Goal: Check status

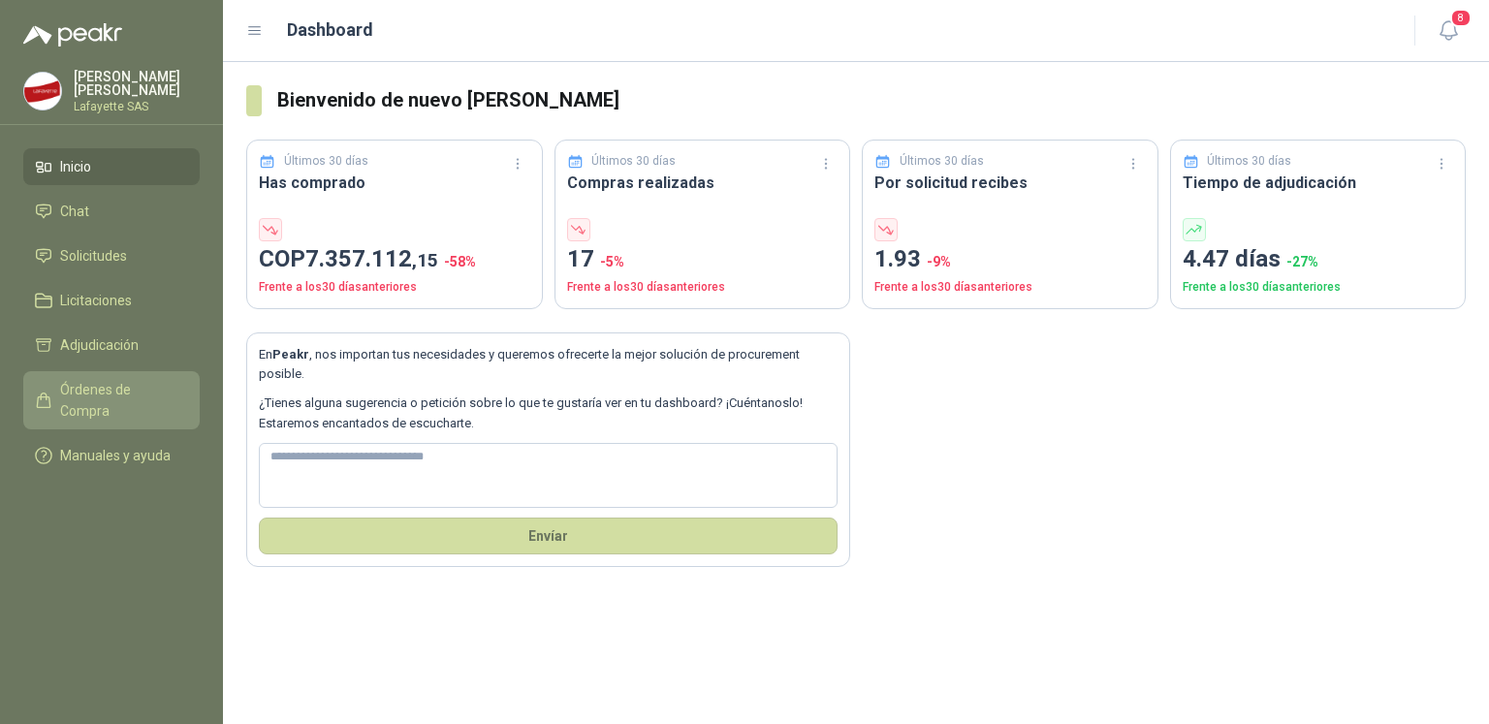
click at [112, 399] on span "Órdenes de Compra" at bounding box center [120, 400] width 121 height 43
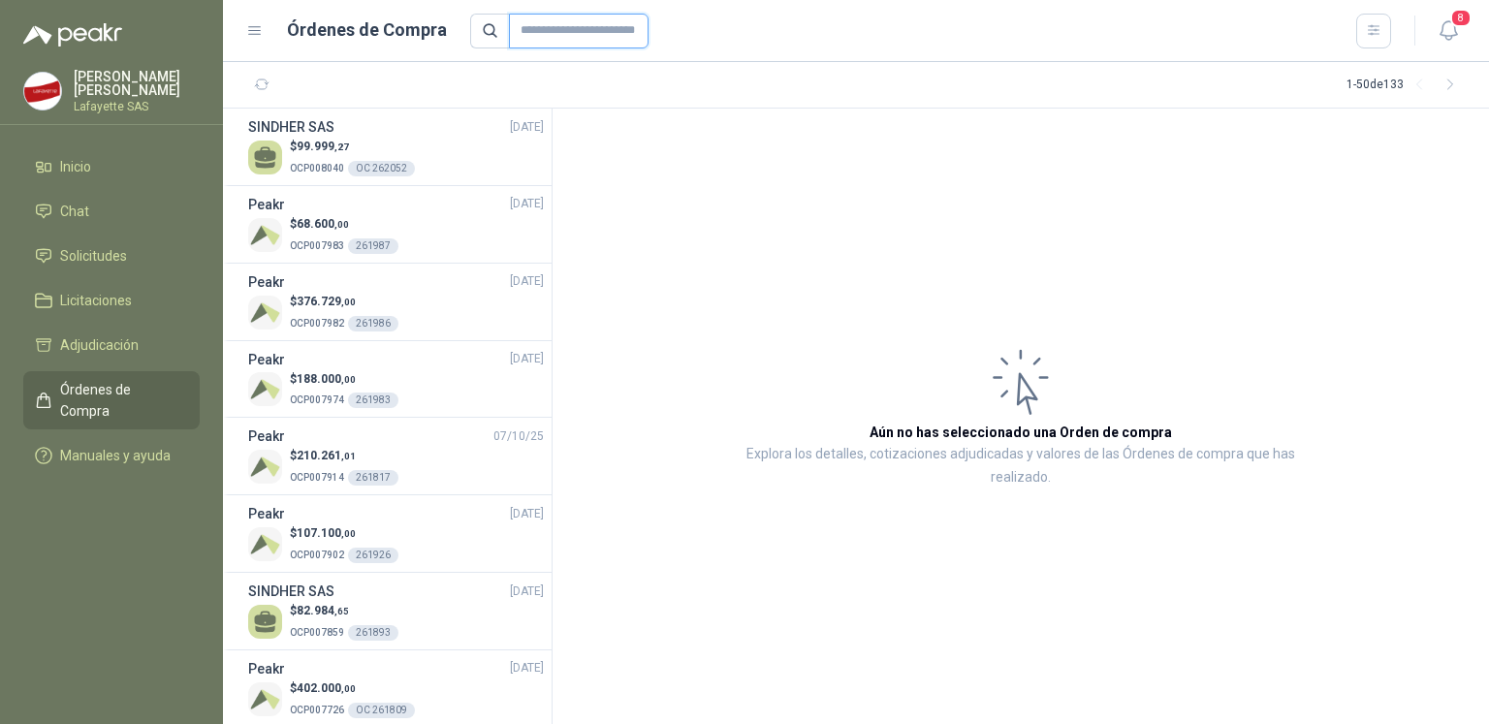
click at [568, 32] on input "text" at bounding box center [579, 31] width 140 height 35
paste input "*********"
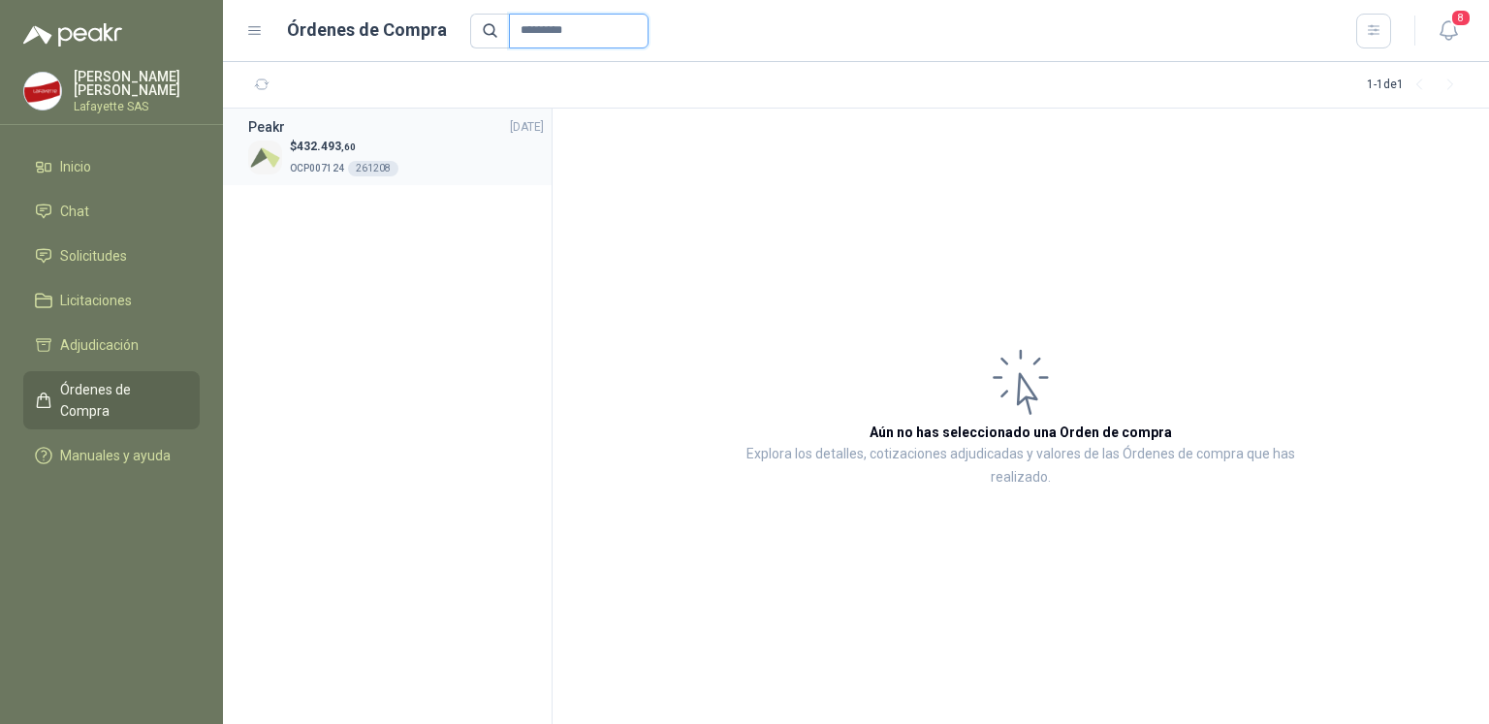
type input "*********"
click at [332, 166] on span "OCP007124" at bounding box center [317, 168] width 54 height 11
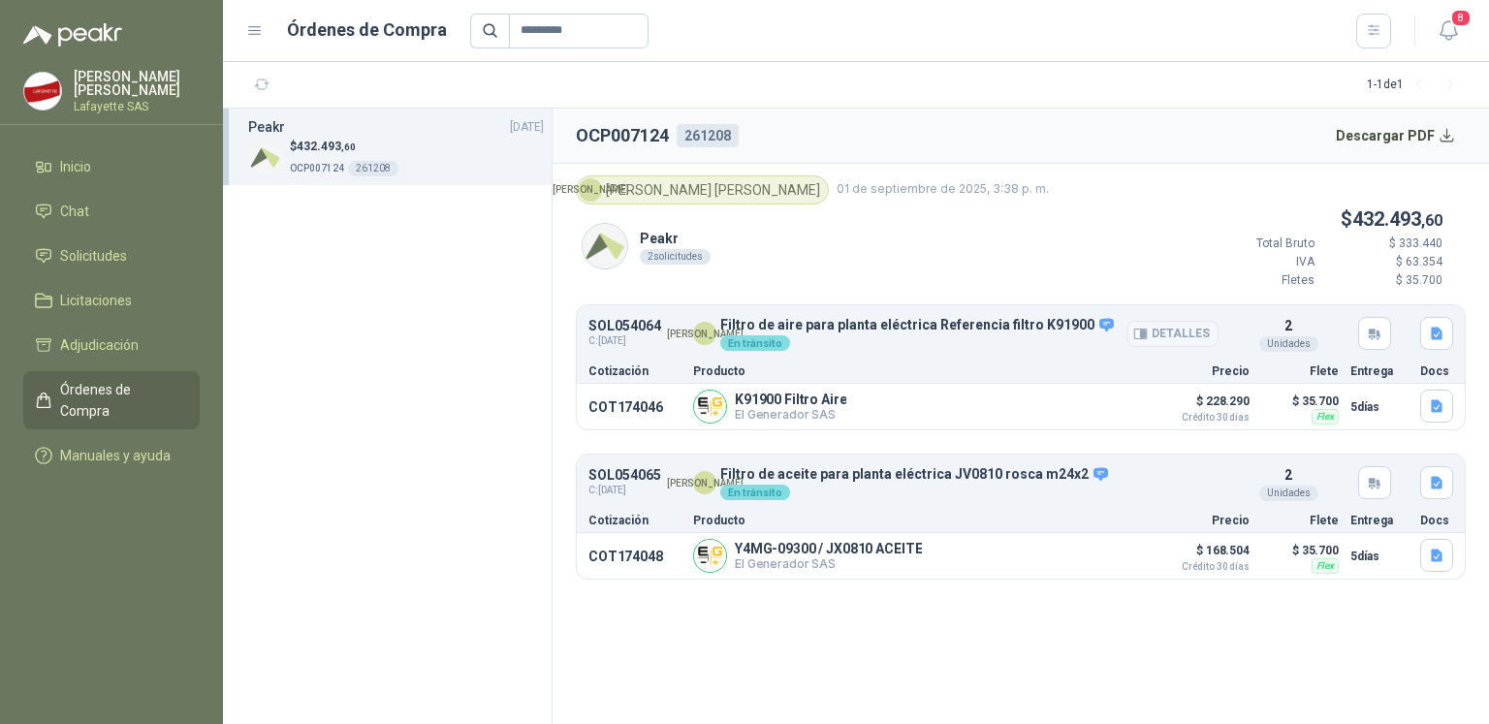
click at [1176, 334] on button "Detalles" at bounding box center [1173, 334] width 91 height 26
click at [1194, 330] on button "Detalles" at bounding box center [1173, 334] width 91 height 26
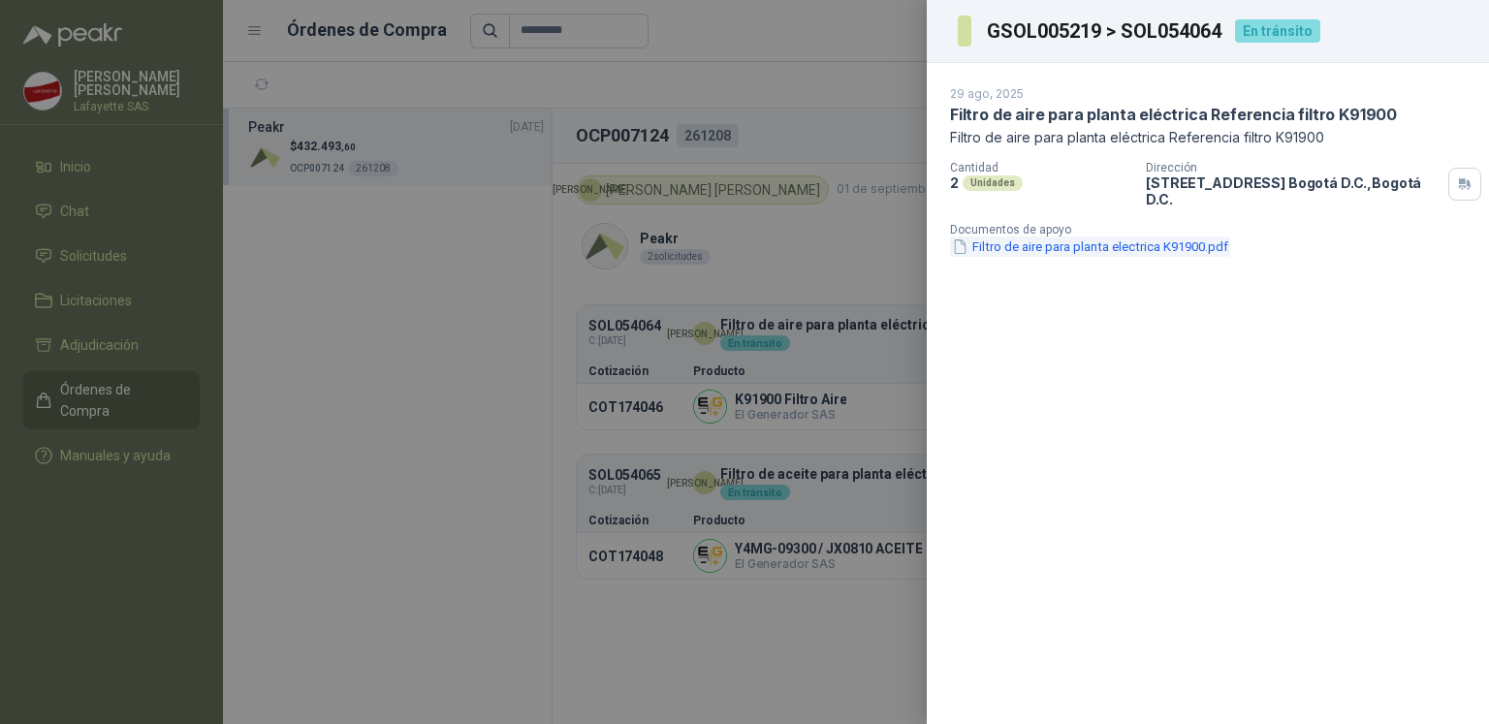
click at [1090, 237] on button "Filtro de aire para planta electrica K91900.pdf" at bounding box center [1090, 247] width 280 height 20
click at [729, 655] on div at bounding box center [744, 362] width 1489 height 724
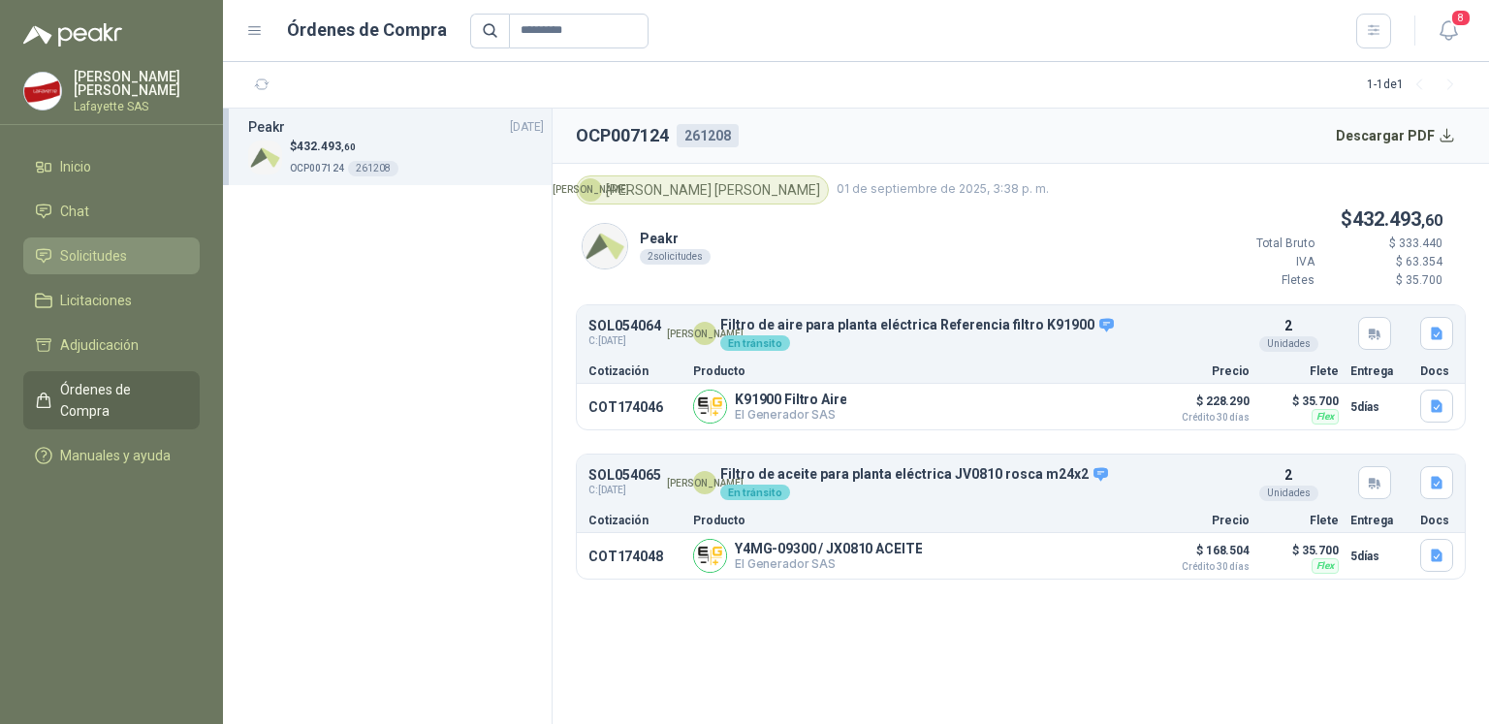
click at [89, 255] on span "Solicitudes" at bounding box center [93, 255] width 67 height 21
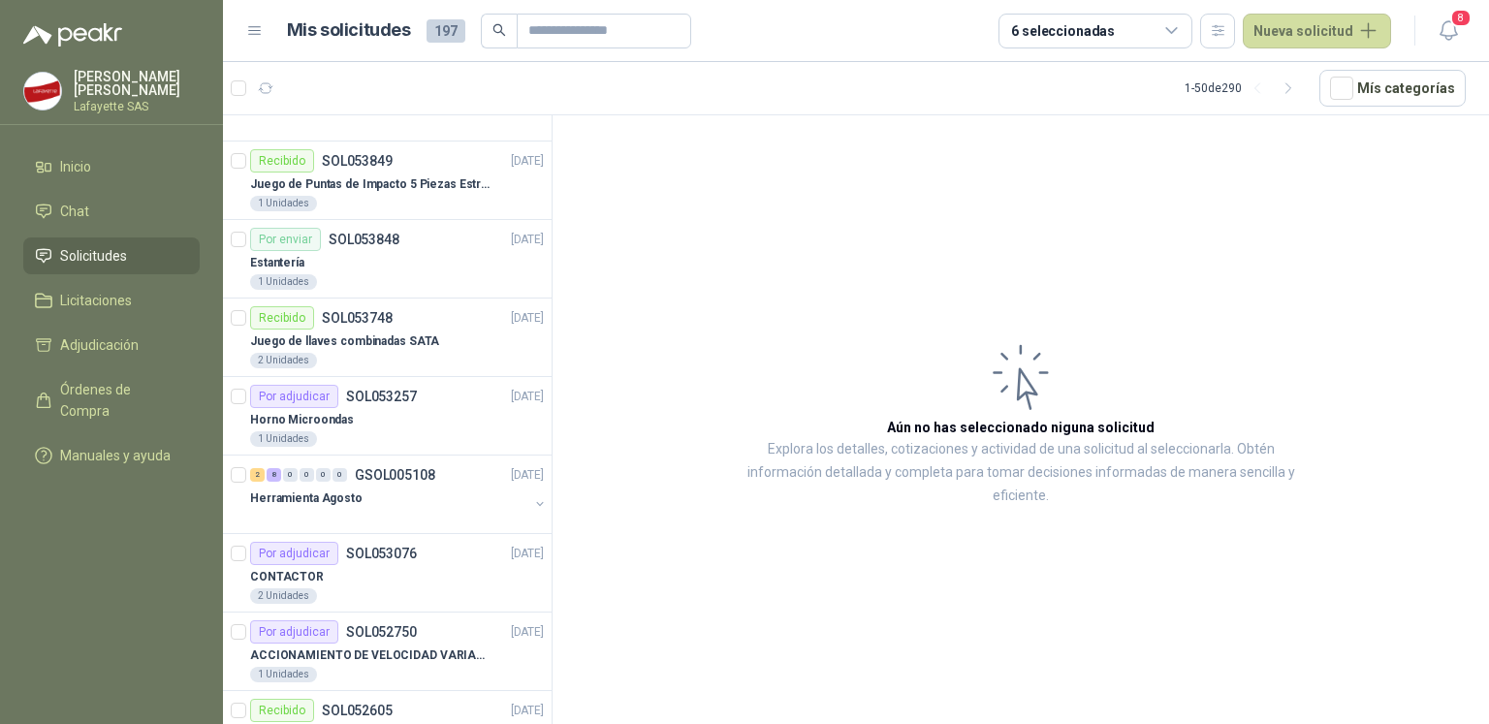
scroll to position [2552, 0]
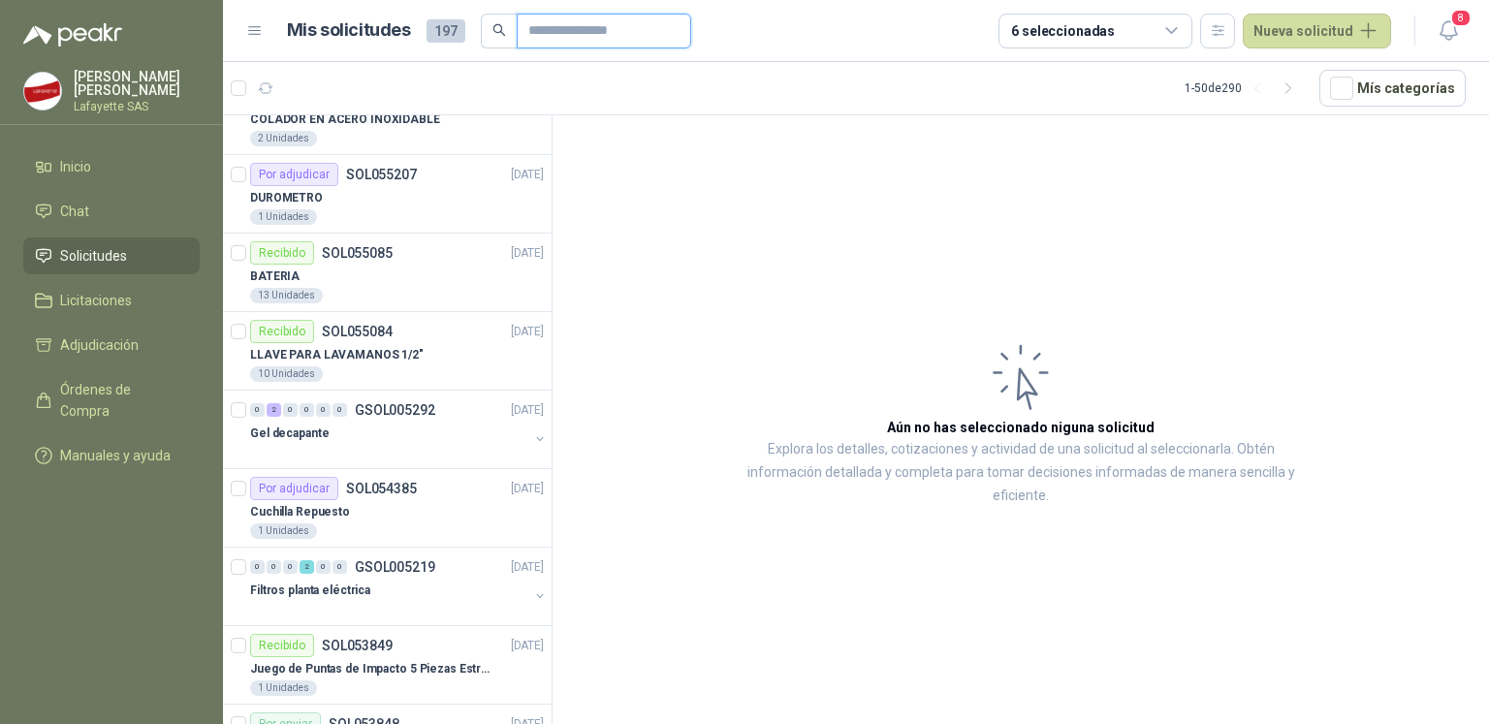
click at [555, 34] on input "text" at bounding box center [596, 31] width 136 height 33
click at [121, 399] on span "Órdenes de Compra" at bounding box center [120, 400] width 121 height 43
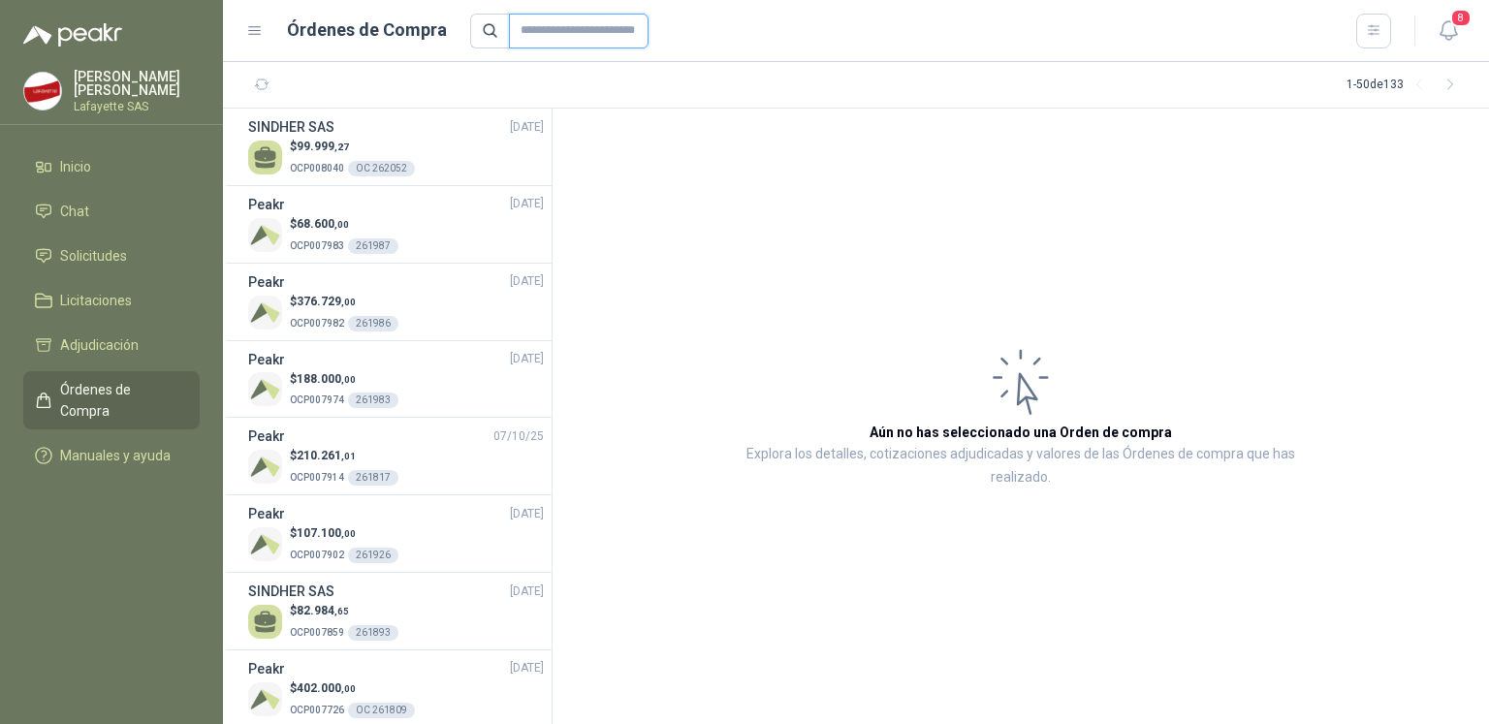
click at [559, 30] on input "text" at bounding box center [579, 31] width 140 height 35
paste input "******"
type input "******"
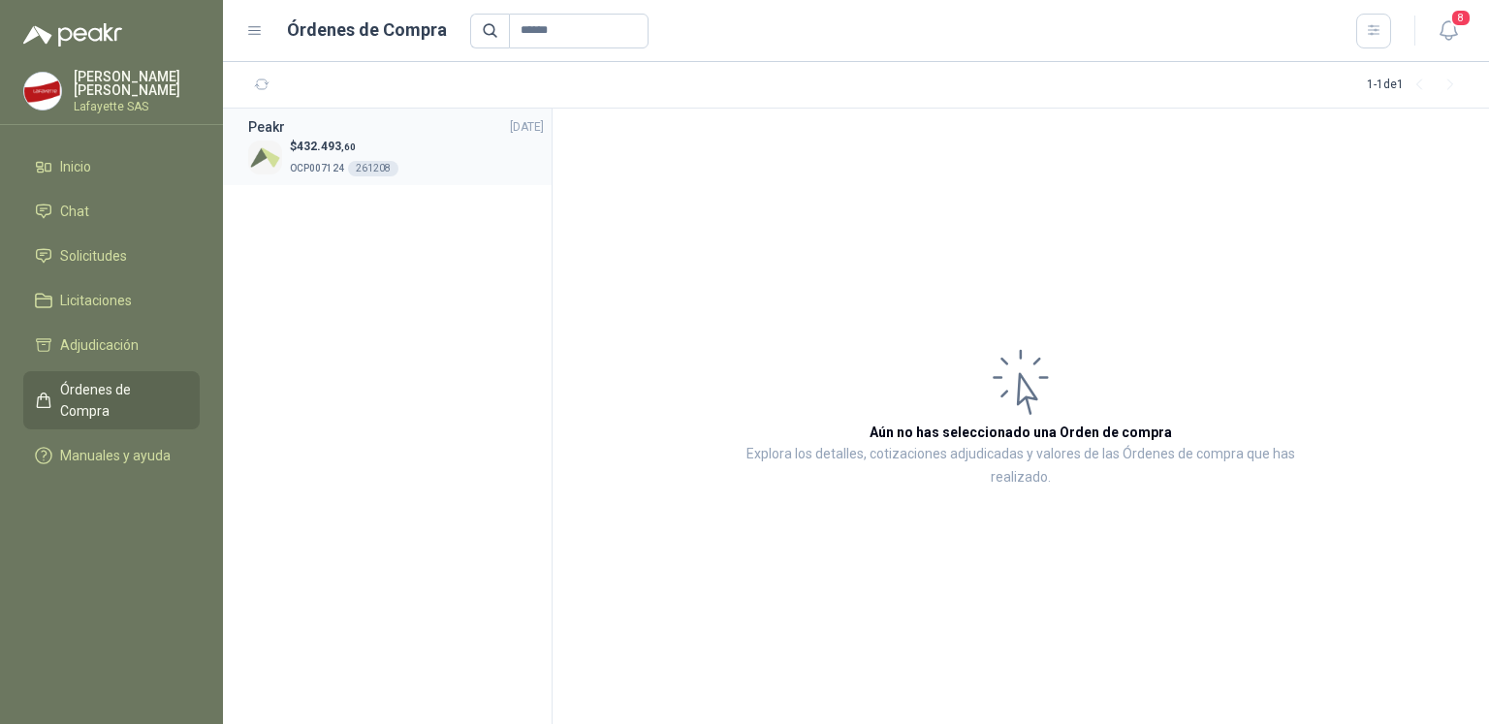
click at [342, 151] on span "432.493 ,60" at bounding box center [326, 147] width 59 height 14
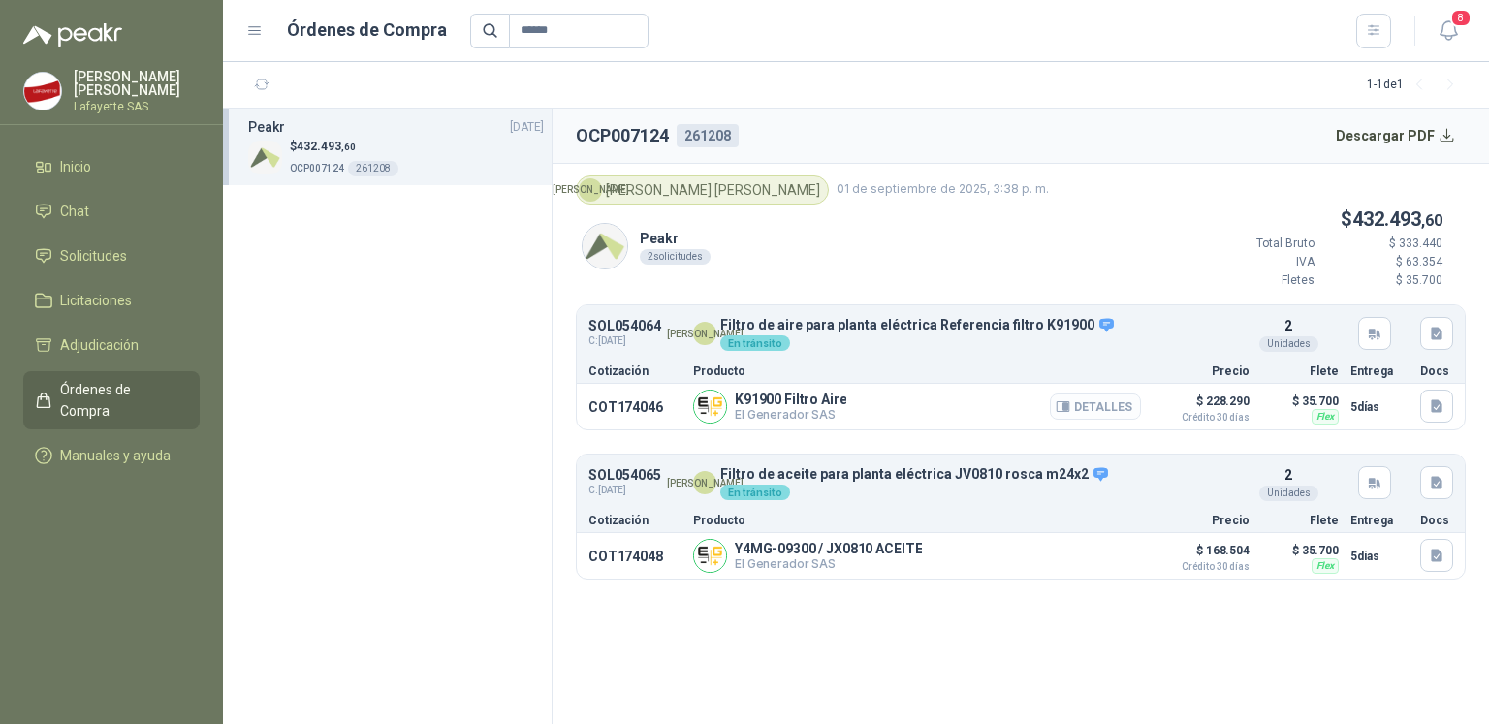
click at [1115, 404] on button "Detalles" at bounding box center [1095, 407] width 91 height 26
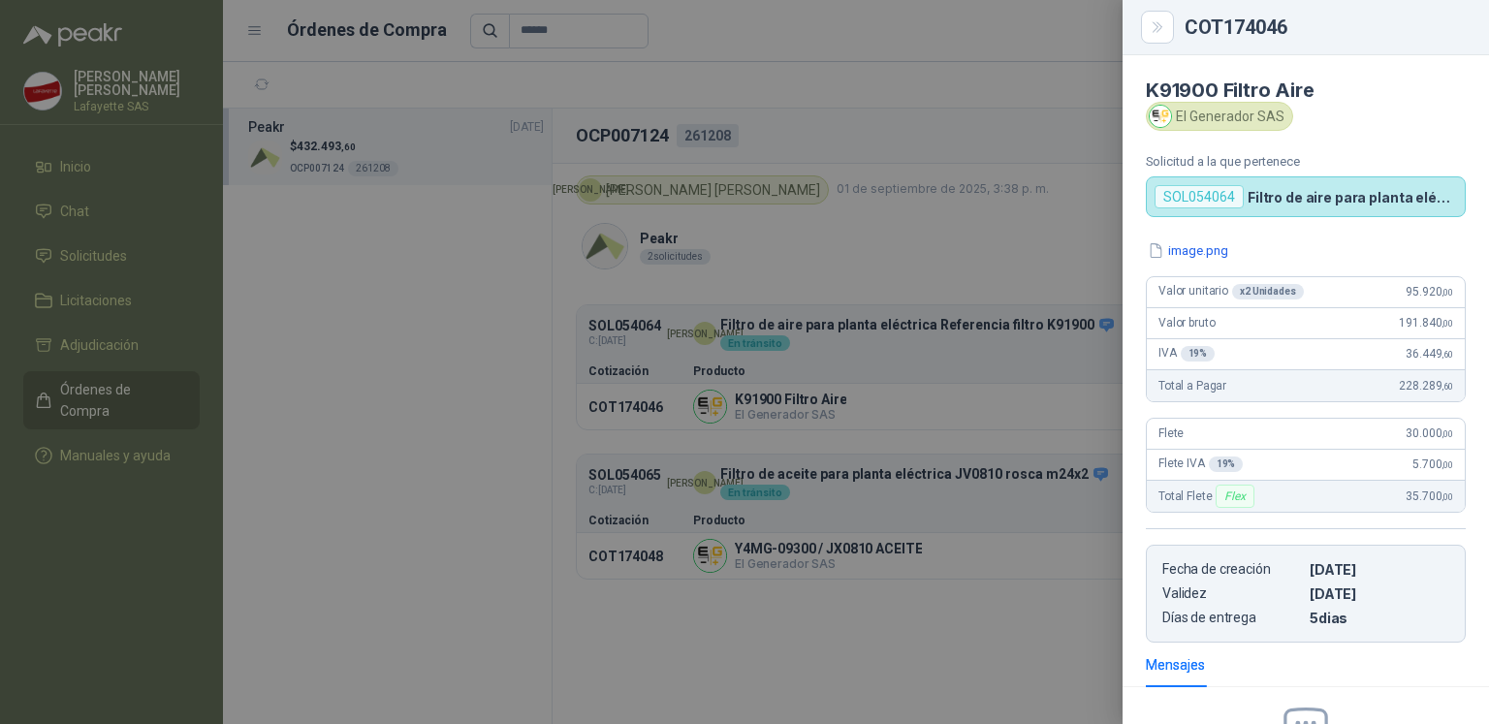
click at [900, 606] on div at bounding box center [744, 362] width 1489 height 724
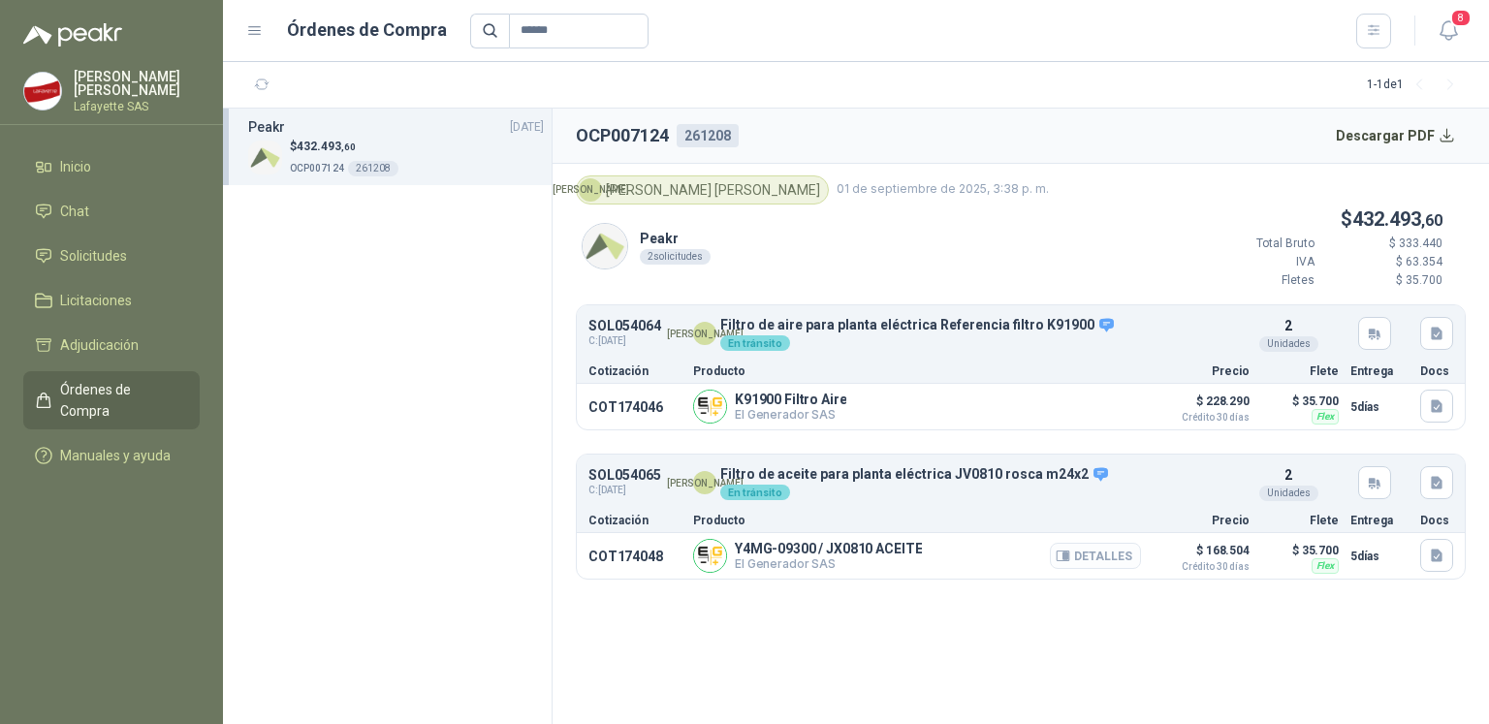
click at [1094, 559] on button "Detalles" at bounding box center [1095, 556] width 91 height 26
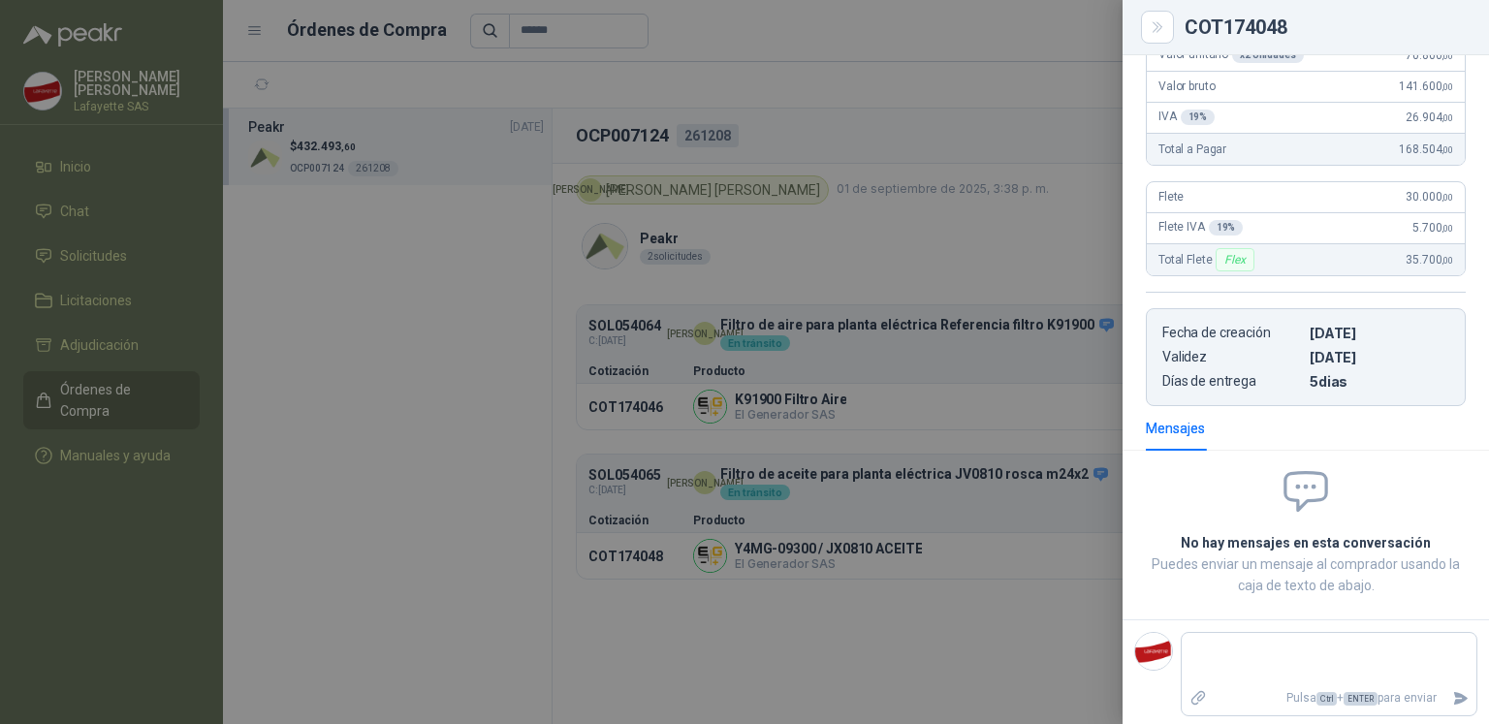
scroll to position [43, 0]
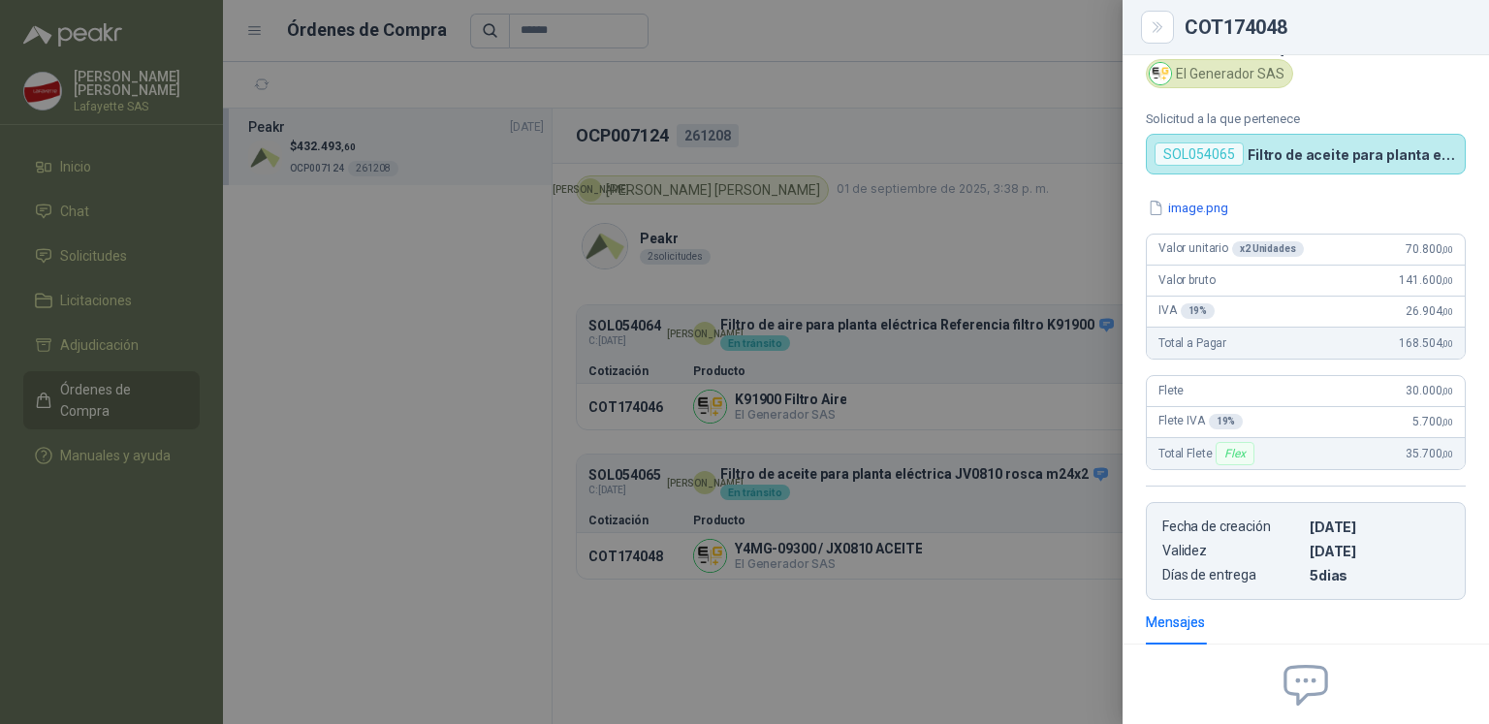
click at [442, 575] on div at bounding box center [744, 362] width 1489 height 724
